Goal: Information Seeking & Learning: Learn about a topic

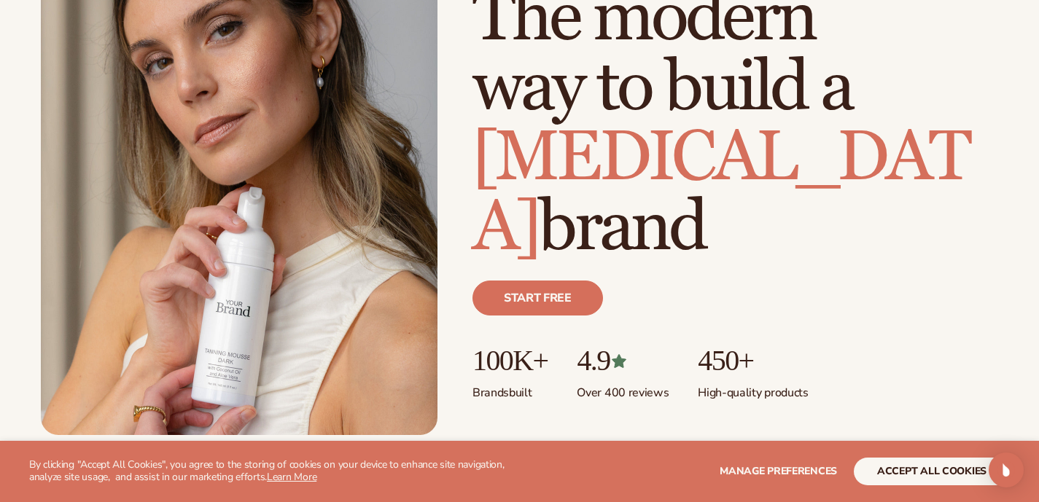
scroll to position [158, 0]
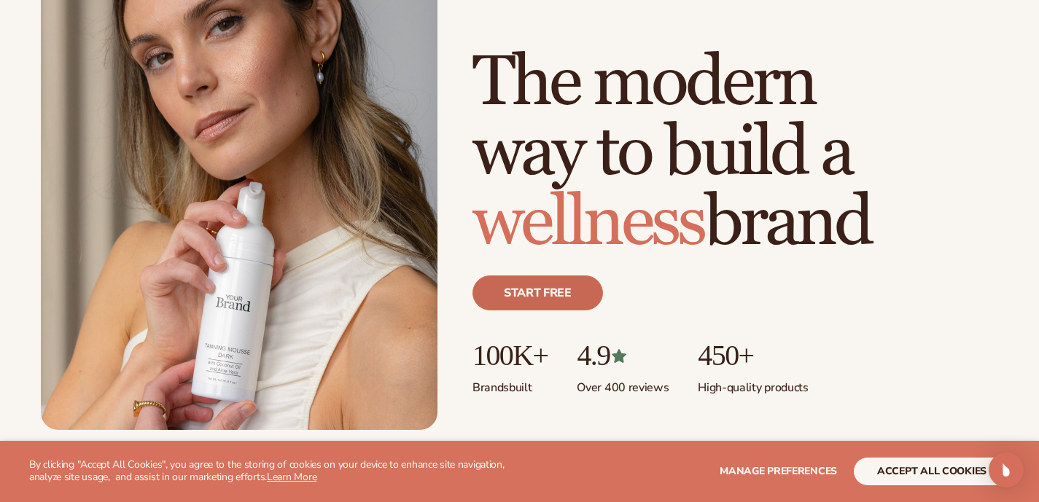
click at [536, 293] on link "Start free" at bounding box center [538, 293] width 131 height 35
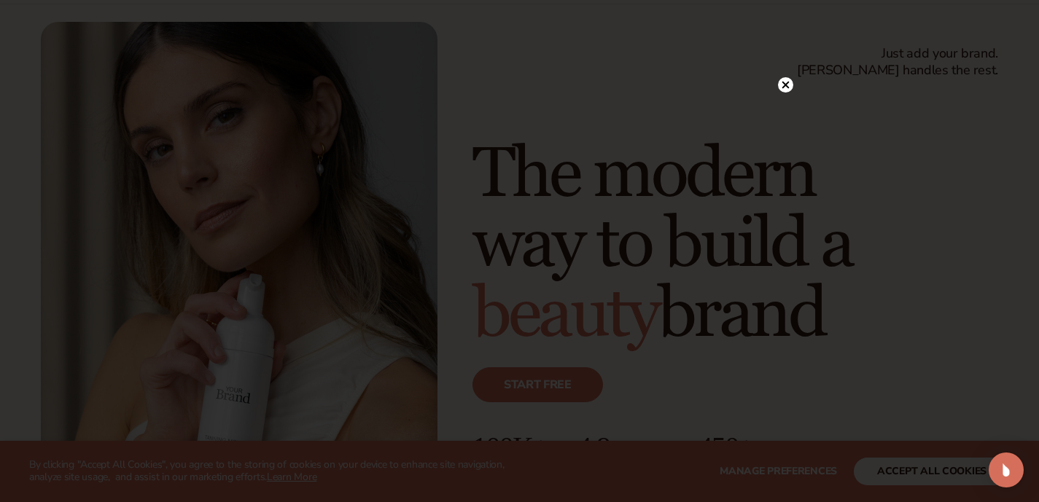
scroll to position [0, 0]
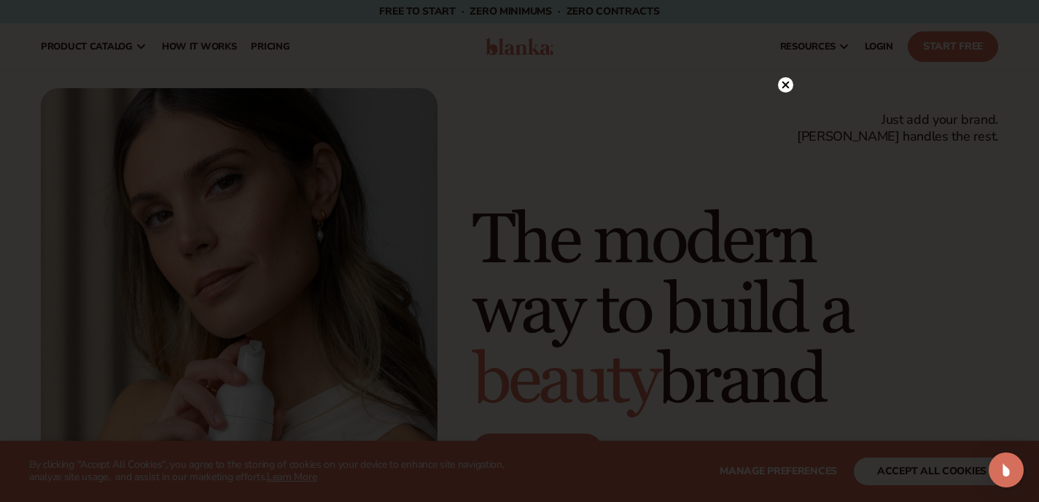
click at [782, 83] on circle at bounding box center [785, 84] width 15 height 15
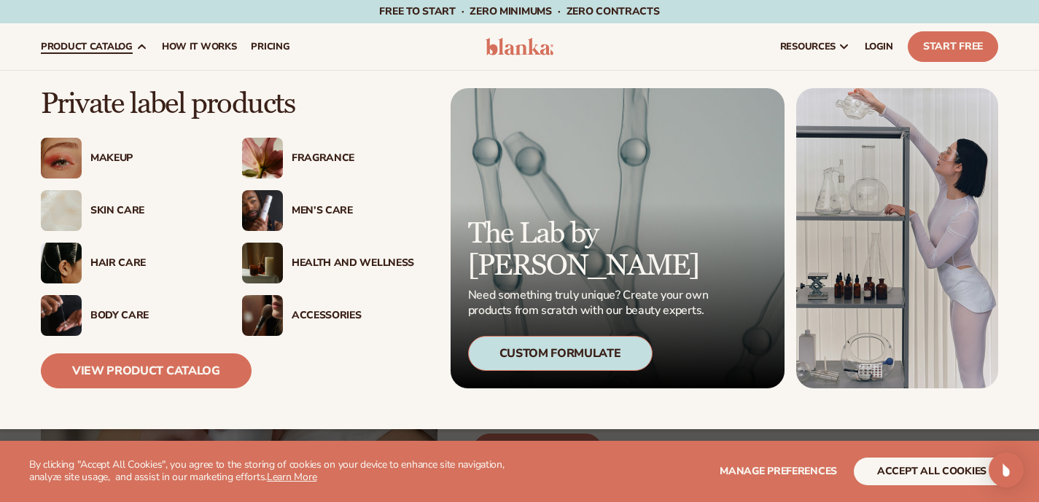
click at [107, 316] on div "Body Care" at bounding box center [151, 316] width 123 height 12
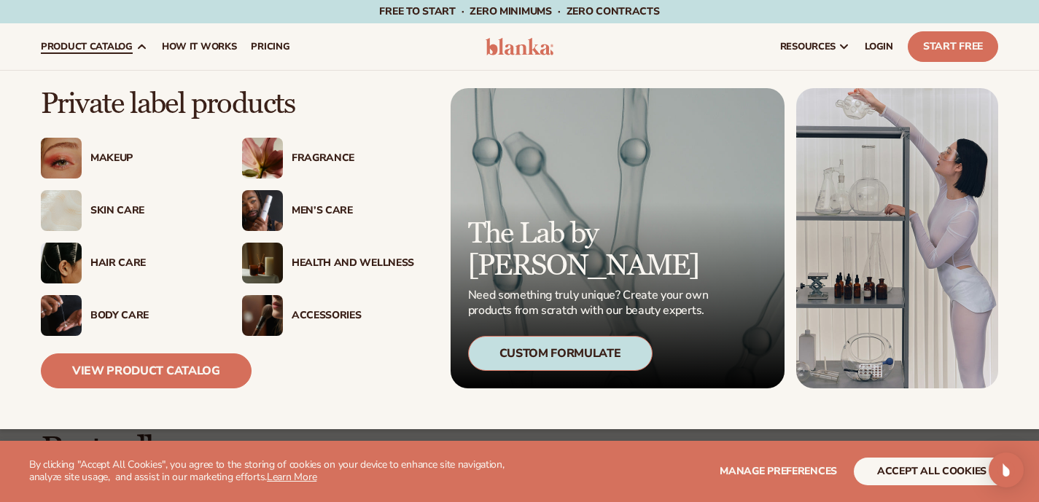
click at [245, 213] on img at bounding box center [262, 210] width 41 height 41
click at [92, 218] on div "Skin Care" at bounding box center [127, 210] width 172 height 41
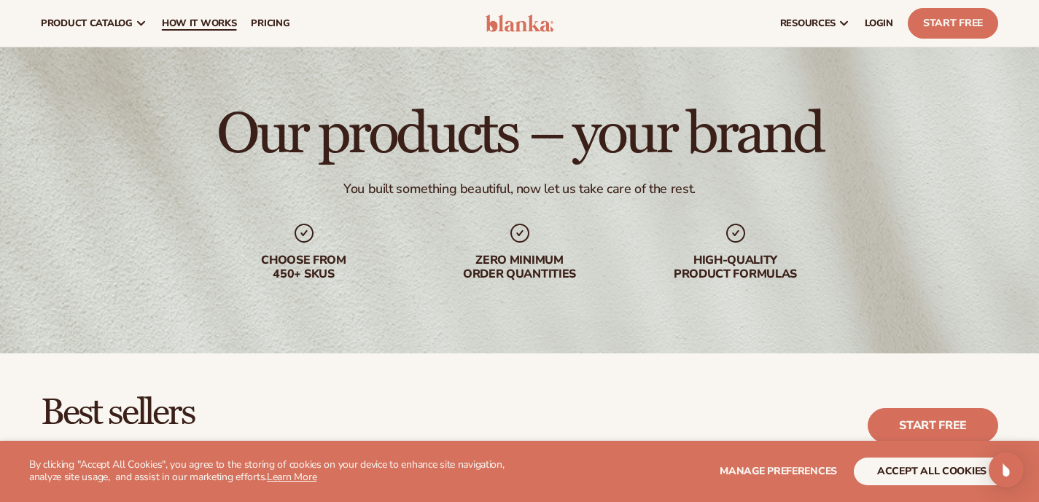
scroll to position [16, 0]
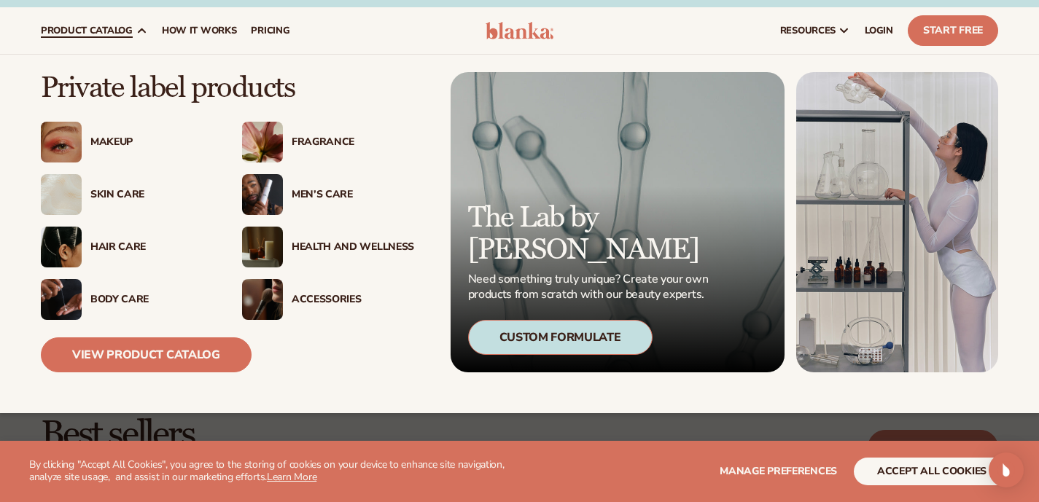
click at [92, 288] on div "Body Care" at bounding box center [127, 299] width 172 height 41
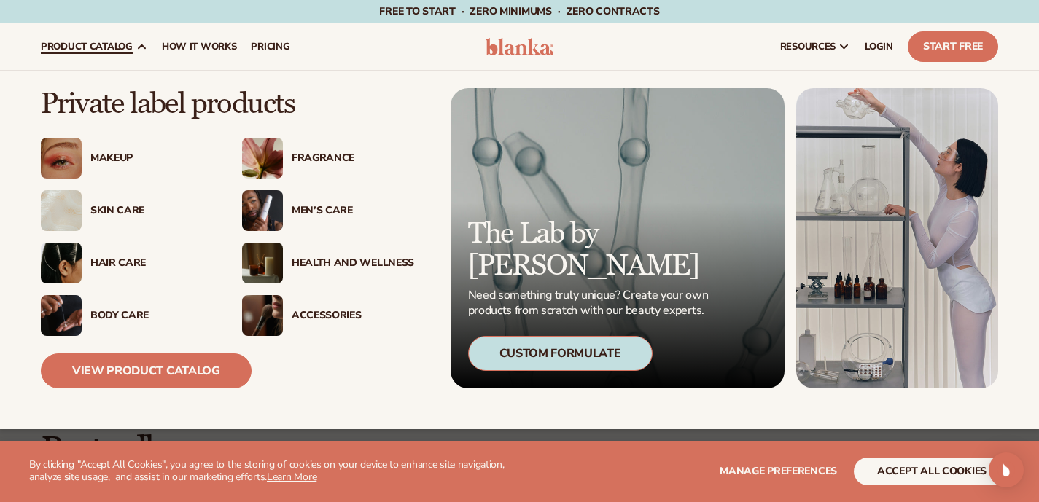
click at [271, 315] on img at bounding box center [262, 315] width 41 height 41
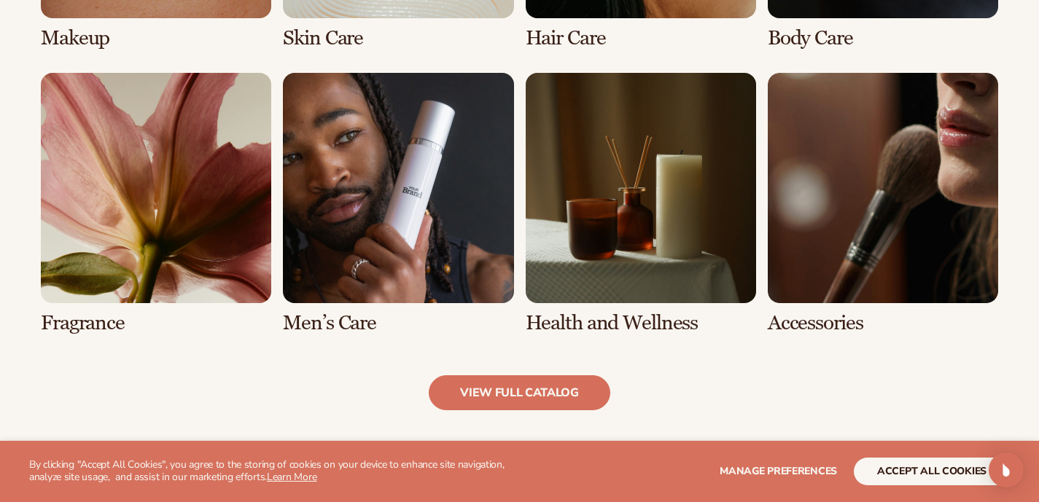
scroll to position [1350, 0]
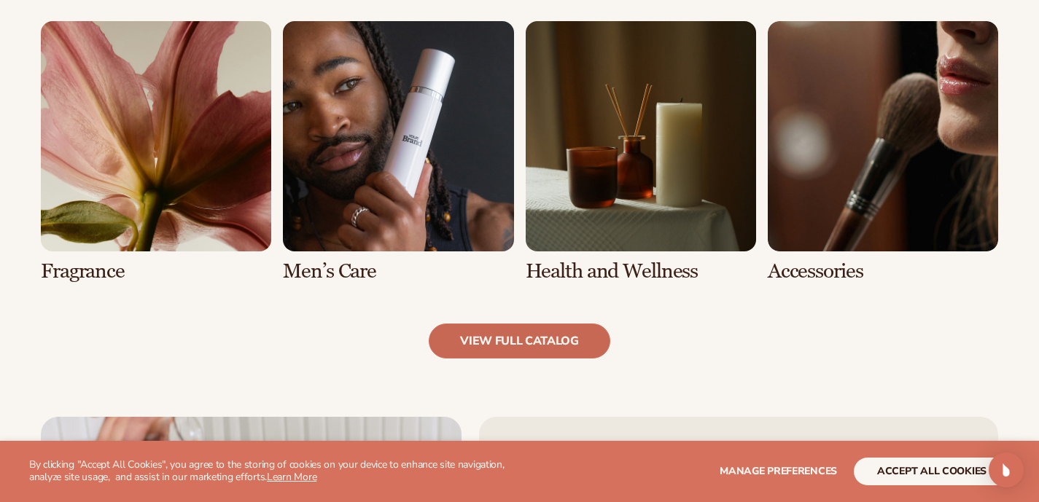
click at [554, 350] on link "view full catalog" at bounding box center [520, 341] width 182 height 35
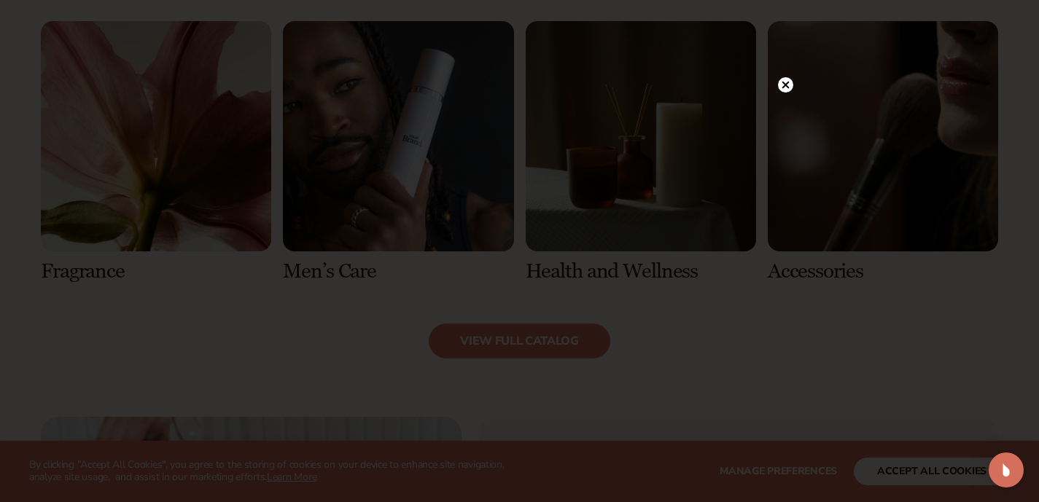
click at [787, 88] on circle at bounding box center [785, 84] width 15 height 15
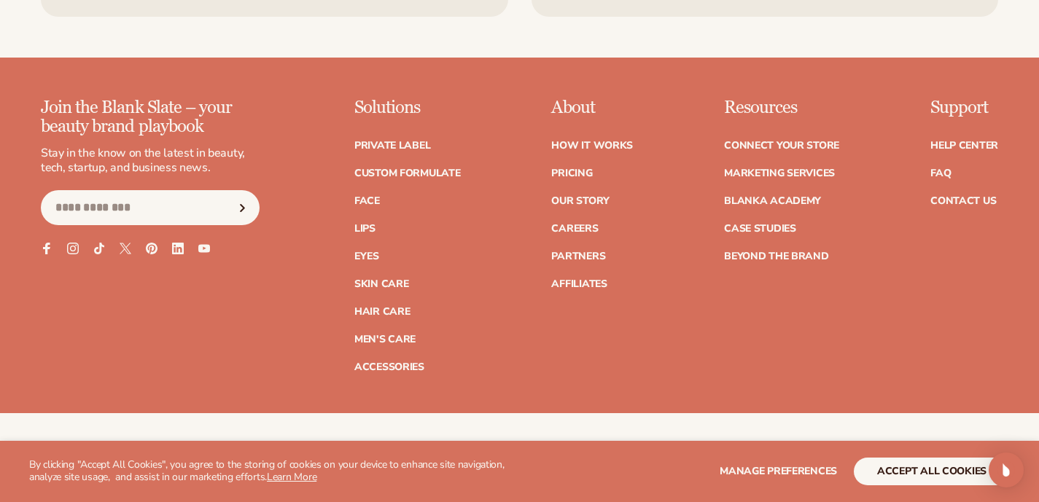
scroll to position [2543, 0]
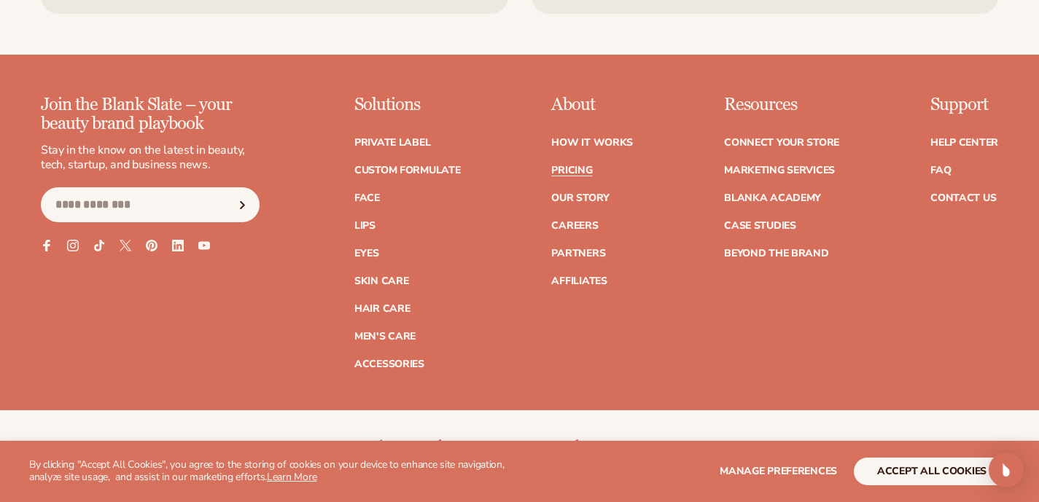
click at [562, 176] on link "Pricing" at bounding box center [571, 171] width 41 height 10
